Goal: Find specific page/section: Find specific page/section

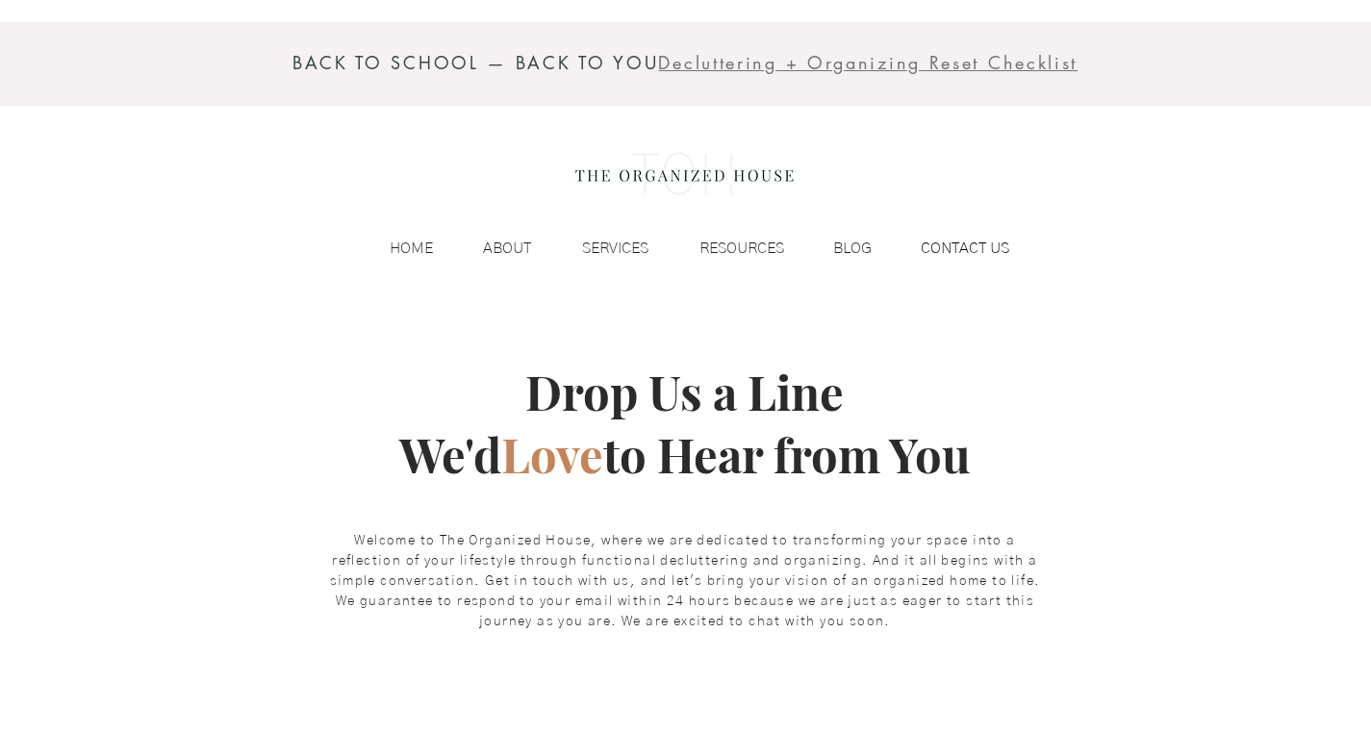
click at [944, 249] on p "CONTACT US" at bounding box center [965, 248] width 108 height 29
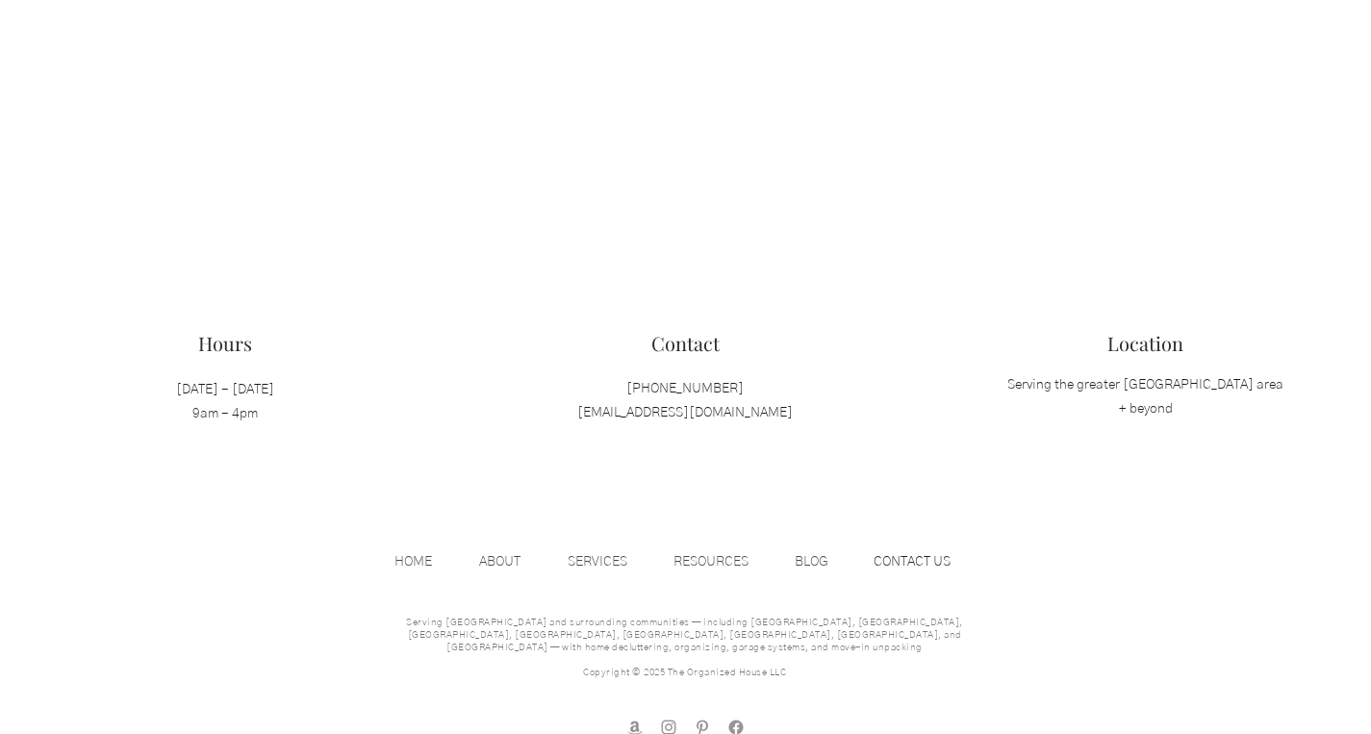
scroll to position [1989, 0]
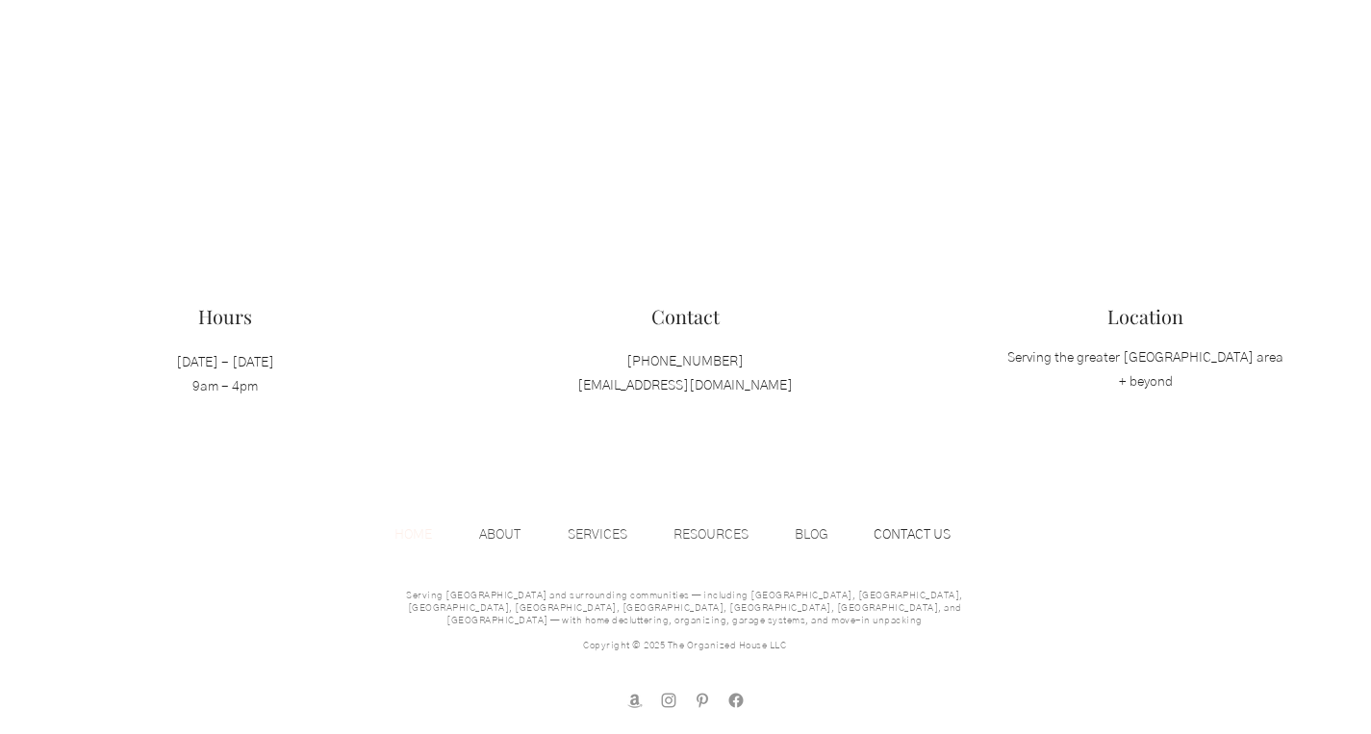
click at [408, 530] on p "HOME" at bounding box center [413, 534] width 57 height 29
